Goal: Navigation & Orientation: Find specific page/section

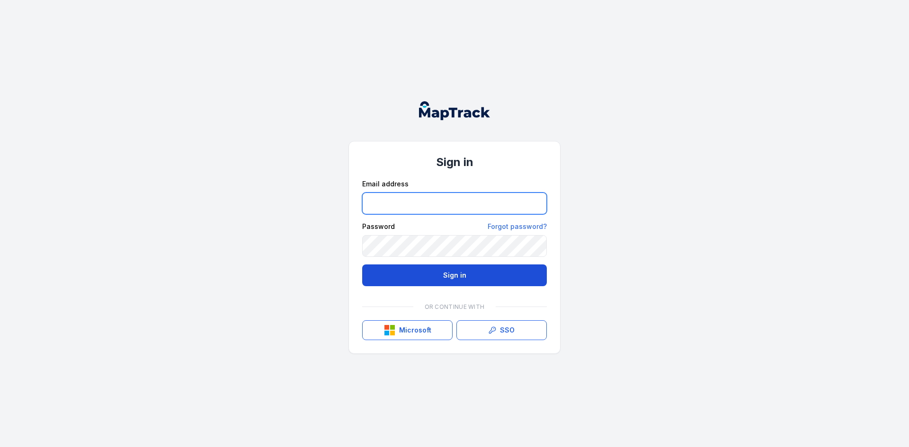
type input "**********"
click at [455, 277] on button "Sign in" at bounding box center [454, 276] width 185 height 22
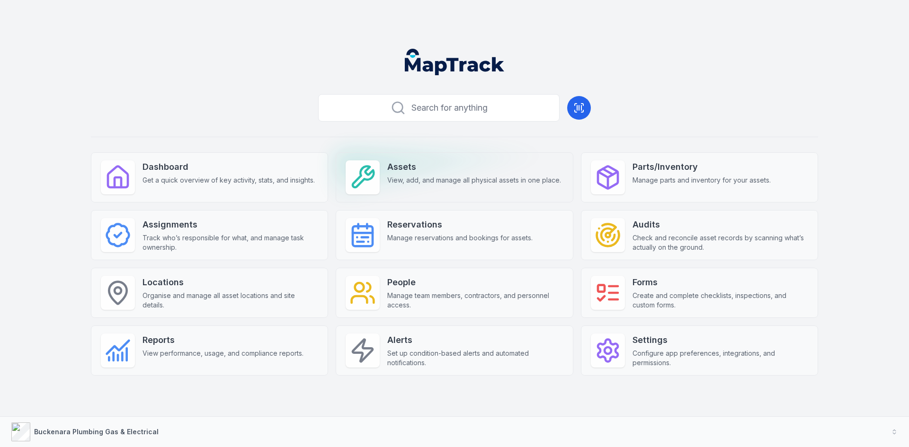
click at [455, 164] on strong "Assets" at bounding box center [474, 166] width 174 height 13
